Goal: Task Accomplishment & Management: Complete application form

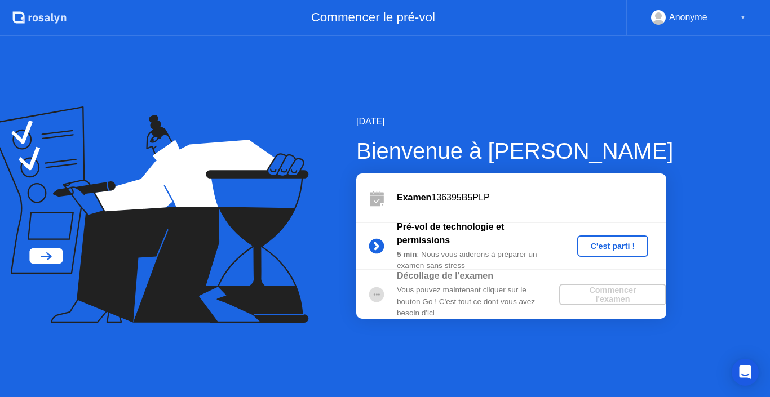
click at [616, 246] on div "C'est parti !" at bounding box center [613, 246] width 63 height 9
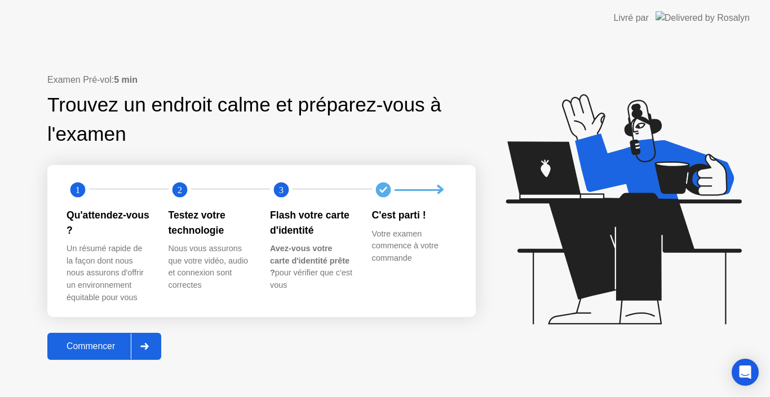
click at [155, 347] on div at bounding box center [144, 347] width 27 height 26
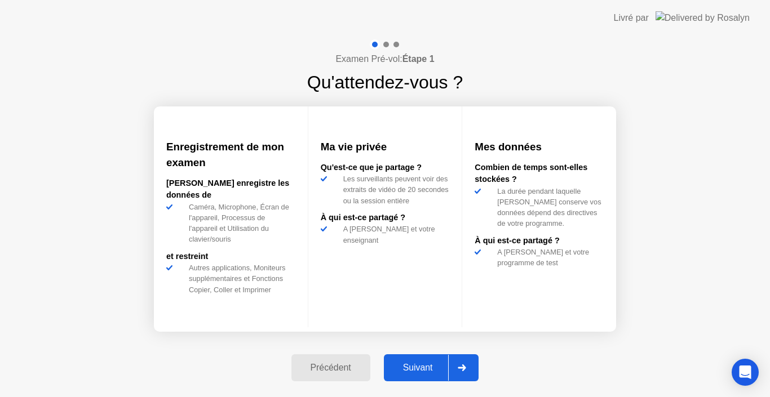
click at [415, 367] on div "Suivant" at bounding box center [417, 368] width 61 height 10
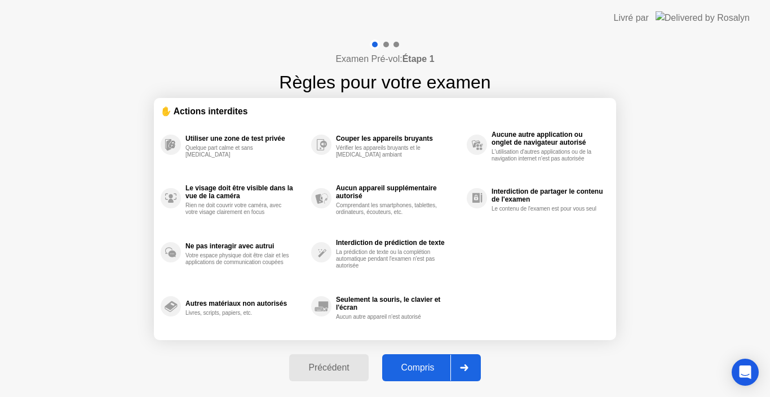
click at [415, 367] on div "Compris" at bounding box center [417, 368] width 65 height 10
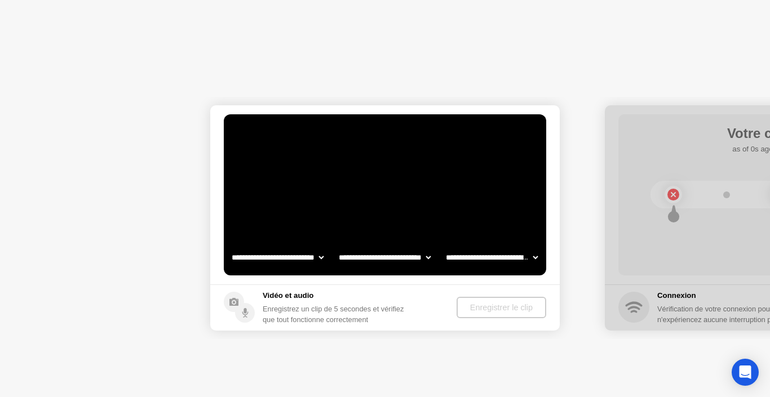
select select "**********"
select select "*******"
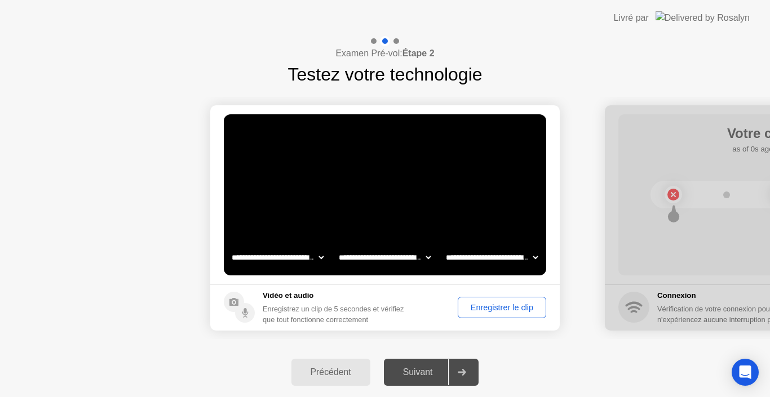
click at [491, 312] on div "Enregistrer le clip" at bounding box center [502, 307] width 81 height 9
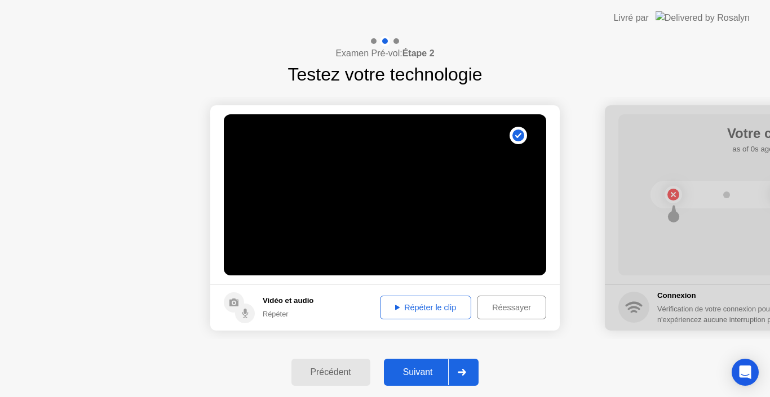
click at [398, 312] on div "Répéter le clip" at bounding box center [425, 307] width 83 height 9
click at [420, 383] on button "Suivant" at bounding box center [431, 372] width 95 height 27
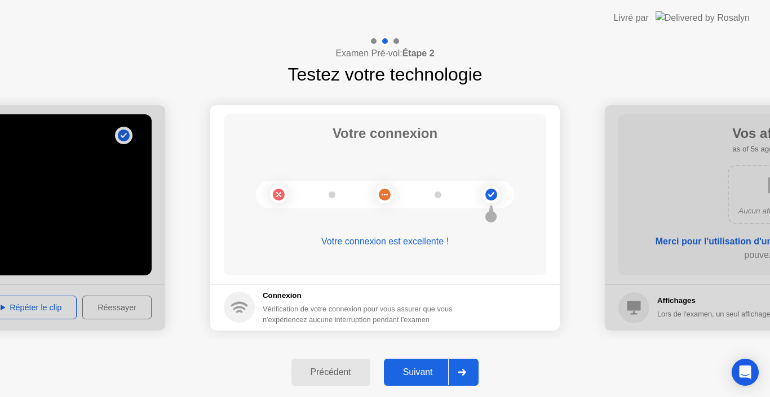
click at [420, 383] on button "Suivant" at bounding box center [431, 372] width 95 height 27
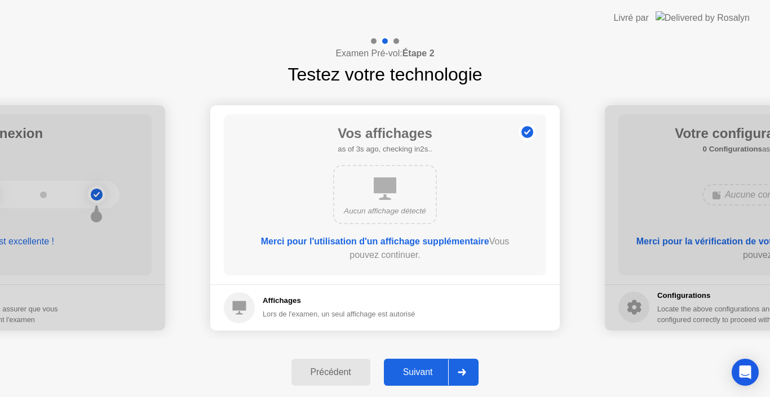
click at [420, 371] on div "Suivant" at bounding box center [417, 372] width 61 height 10
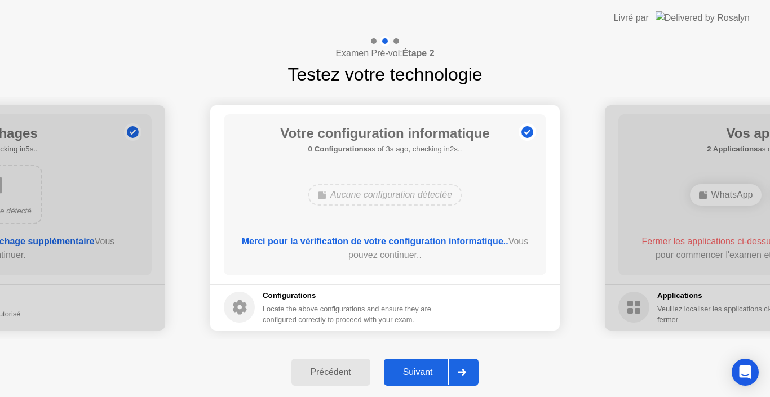
click at [420, 371] on div "Suivant" at bounding box center [417, 372] width 61 height 10
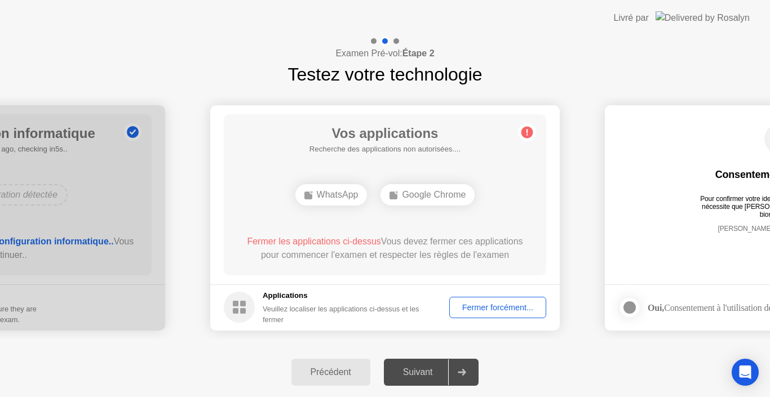
click at [485, 311] on div "Fermer forcément..." at bounding box center [497, 307] width 89 height 9
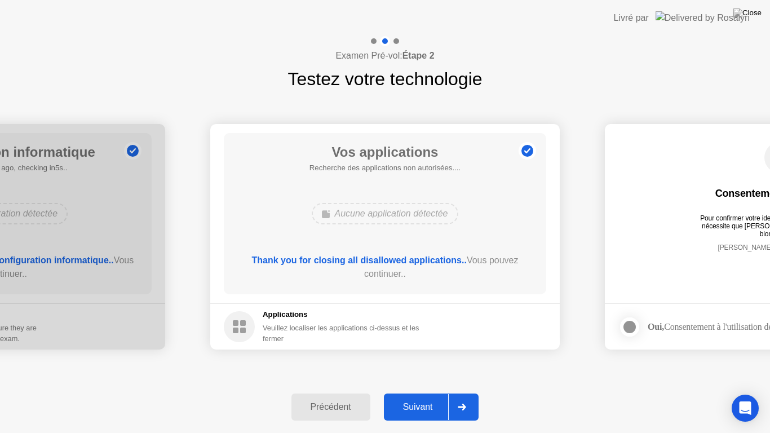
click at [423, 397] on div "Suivant" at bounding box center [417, 407] width 61 height 10
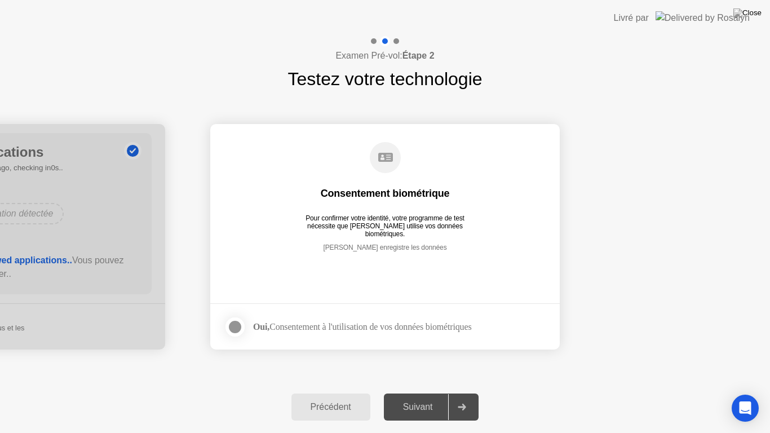
click at [238, 325] on div at bounding box center [235, 327] width 14 height 14
click at [417, 397] on div "Suivant" at bounding box center [417, 407] width 61 height 10
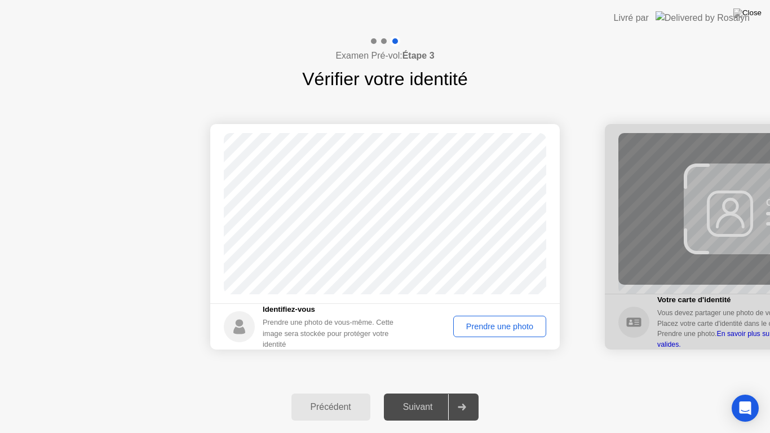
drag, startPoint x: 417, startPoint y: 403, endPoint x: 493, endPoint y: 325, distance: 108.8
click at [493, 325] on div "Examen Pré-vol: Étape 3 Vérifier votre identité Succès Photo correcte Identifie…" at bounding box center [385, 234] width 770 height 397
click at [493, 325] on div "Prendre une photo" at bounding box center [499, 326] width 85 height 9
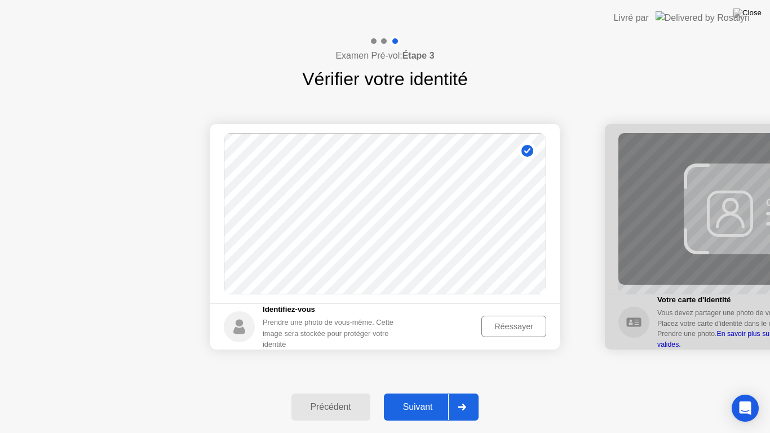
click at [425, 397] on div "Suivant" at bounding box center [417, 407] width 61 height 10
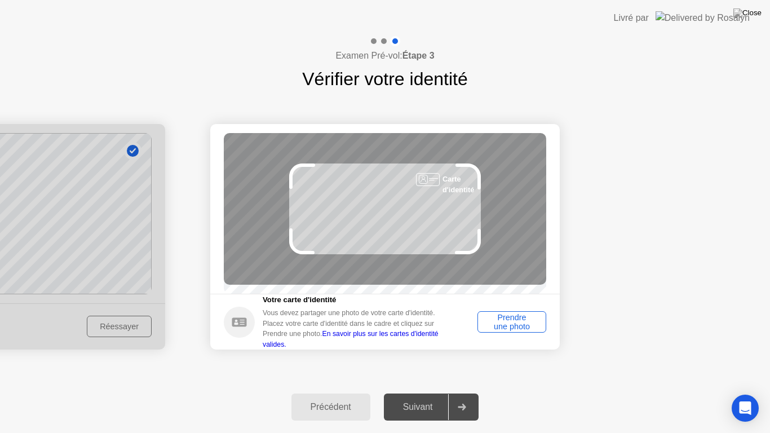
click at [508, 319] on div "Prendre une photo" at bounding box center [511, 322] width 61 height 18
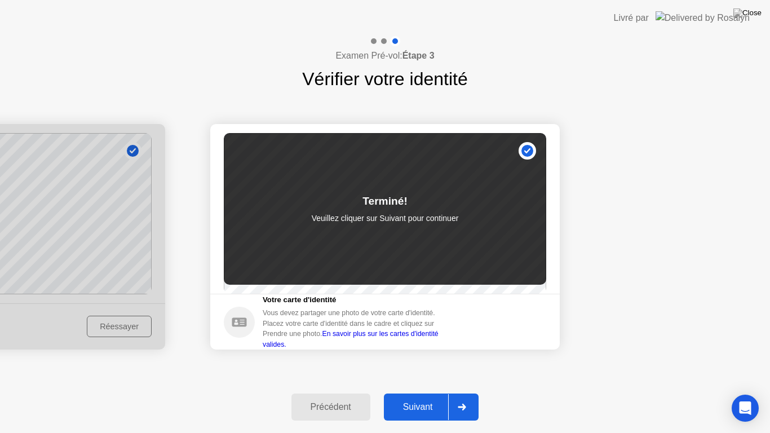
click at [401, 397] on div "Suivant" at bounding box center [417, 407] width 61 height 10
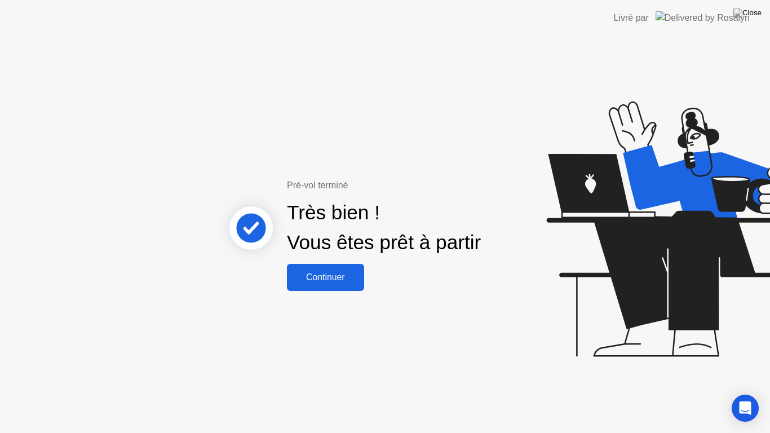
click at [347, 272] on div "Continuer" at bounding box center [325, 277] width 70 height 10
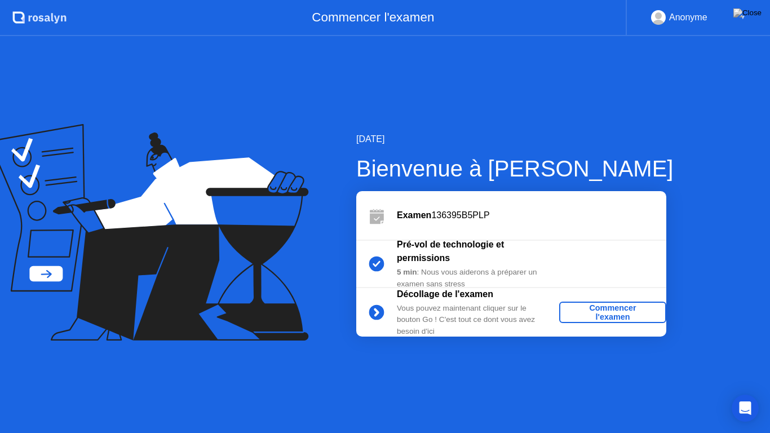
click at [598, 305] on div "Commencer l'examen" at bounding box center [613, 312] width 98 height 18
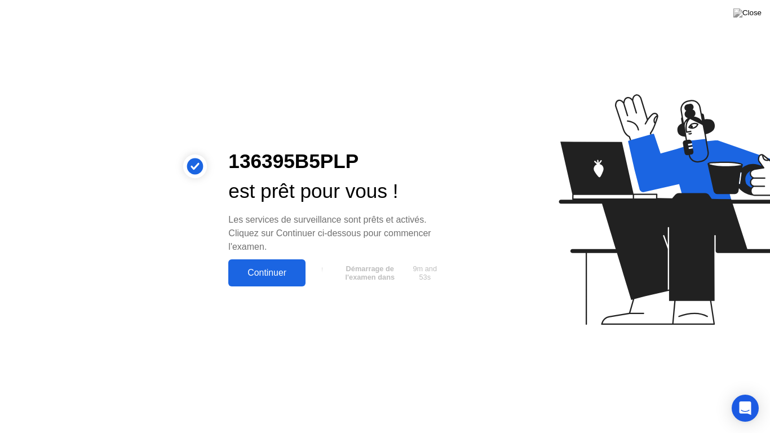
click at [267, 270] on div "Continuer" at bounding box center [267, 273] width 70 height 10
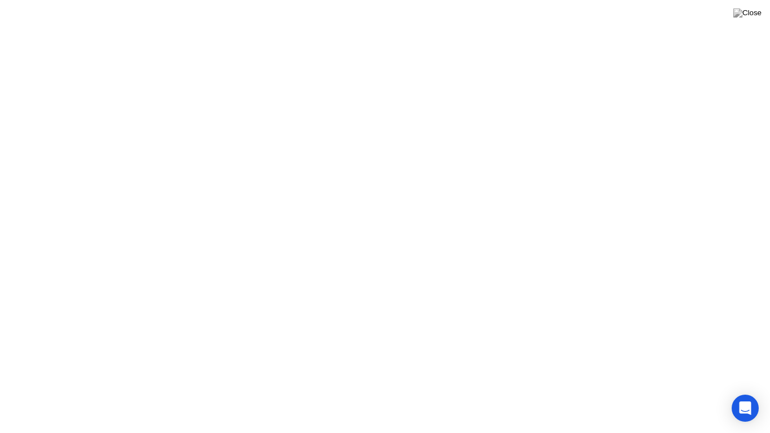
click div "Notre système a détecté des processus interdits. Veuillez fermer toutes les app…"
